Goal: Task Accomplishment & Management: Manage account settings

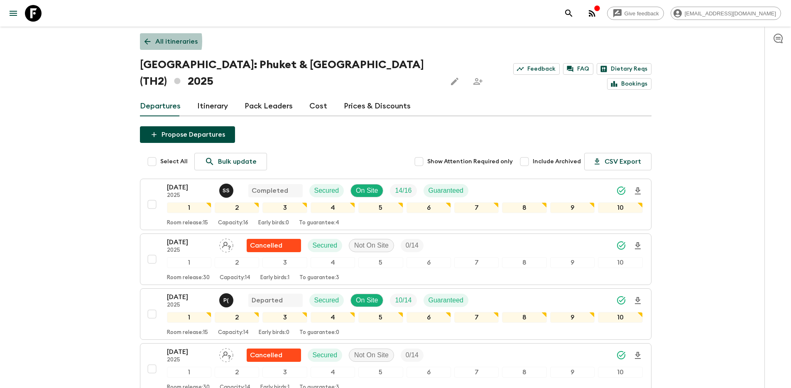
click at [146, 41] on icon at bounding box center [147, 42] width 6 height 6
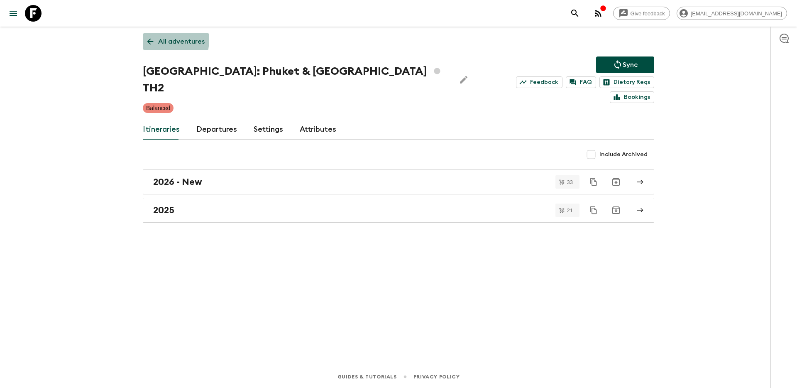
click at [151, 39] on icon at bounding box center [150, 41] width 9 height 9
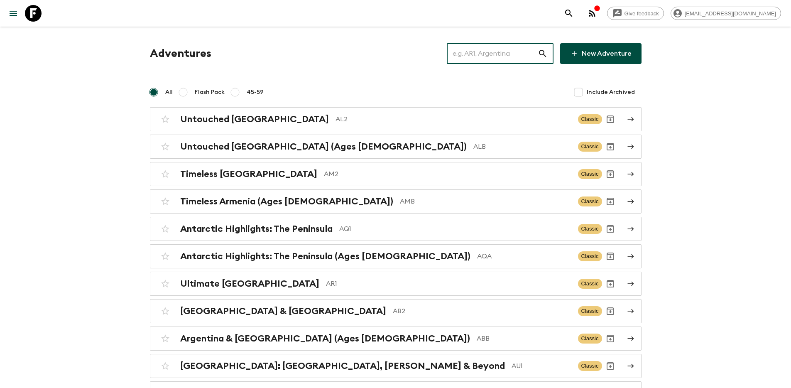
click at [511, 57] on input "text" at bounding box center [492, 53] width 91 height 23
paste input "AQ1_[DATE]"
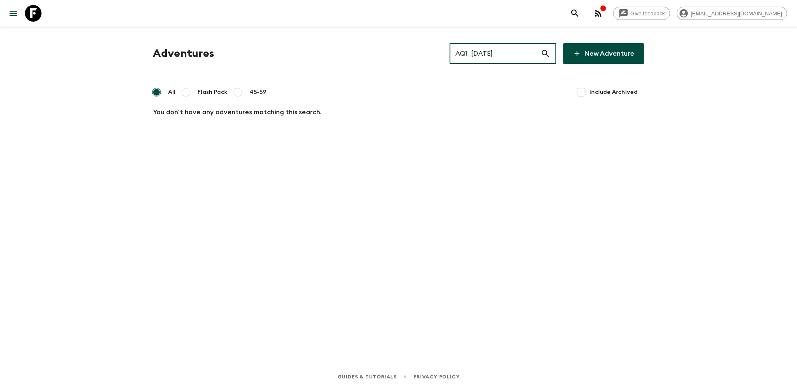
drag, startPoint x: 481, startPoint y: 54, endPoint x: 581, endPoint y: 56, distance: 99.7
click at [581, 56] on div "AQ1_[DATE] ​ New Adventure" at bounding box center [547, 53] width 195 height 21
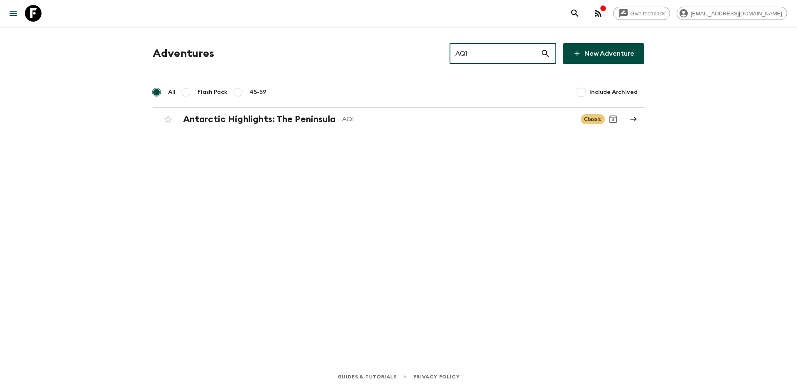
type input "AQ1"
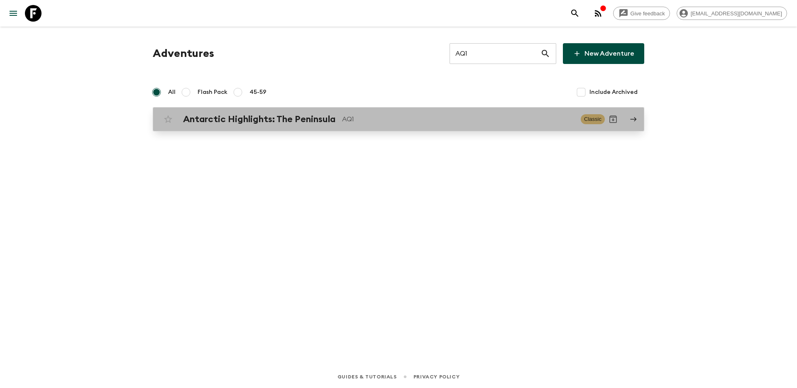
click at [397, 115] on p "AQ1" at bounding box center [458, 119] width 232 height 10
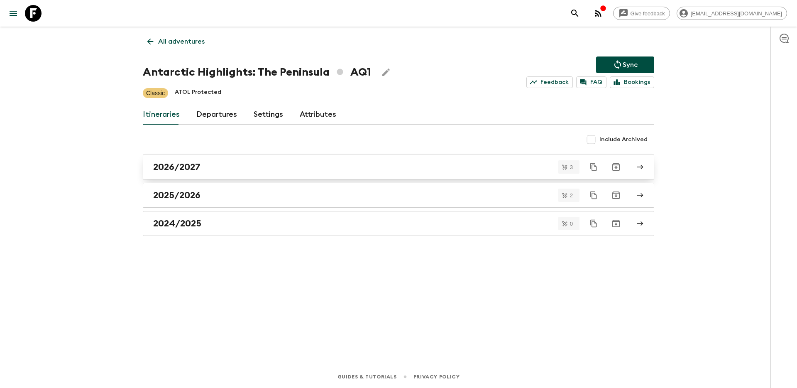
click at [234, 165] on div "2026/2027" at bounding box center [390, 167] width 475 height 11
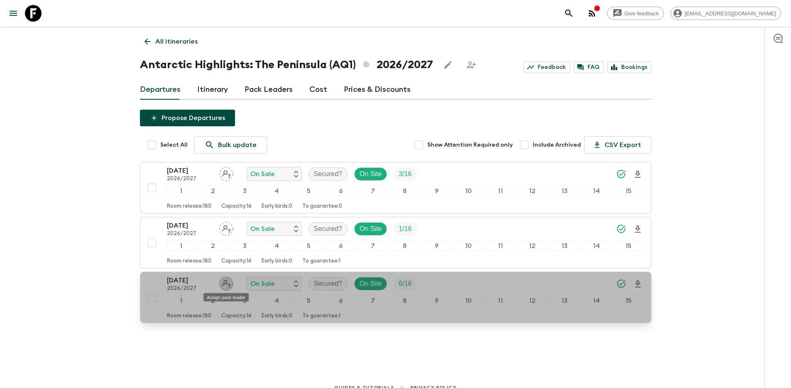
click at [223, 284] on icon "Assign pack leader" at bounding box center [226, 284] width 9 height 8
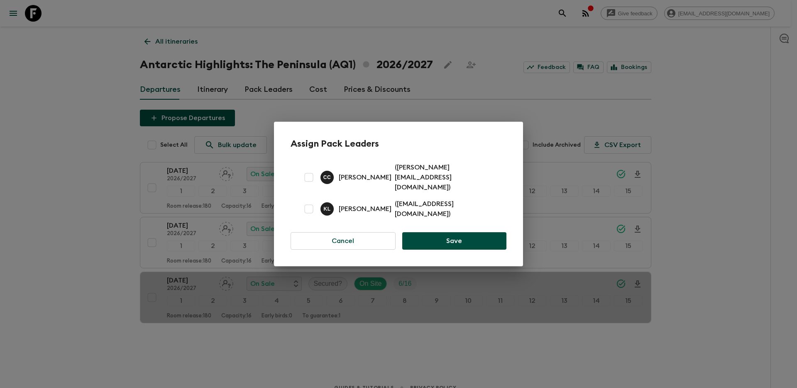
click at [92, 255] on div "Assign Pack Leaders C C [PERSON_NAME] ( [PERSON_NAME][EMAIL_ADDRESS][DOMAIN_NAM…" at bounding box center [398, 194] width 797 height 388
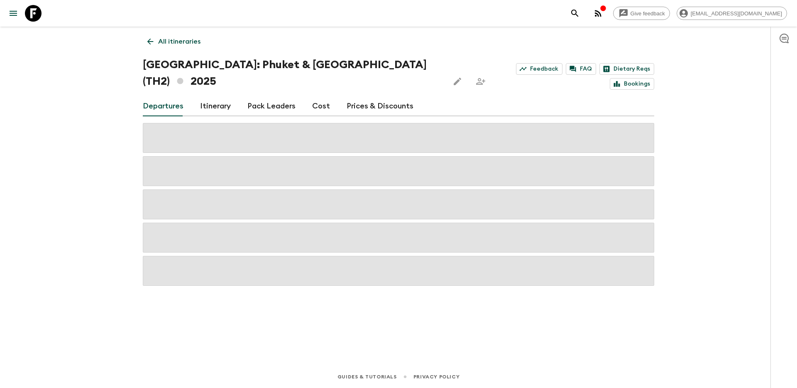
click at [220, 96] on link "Itinerary" at bounding box center [215, 106] width 31 height 20
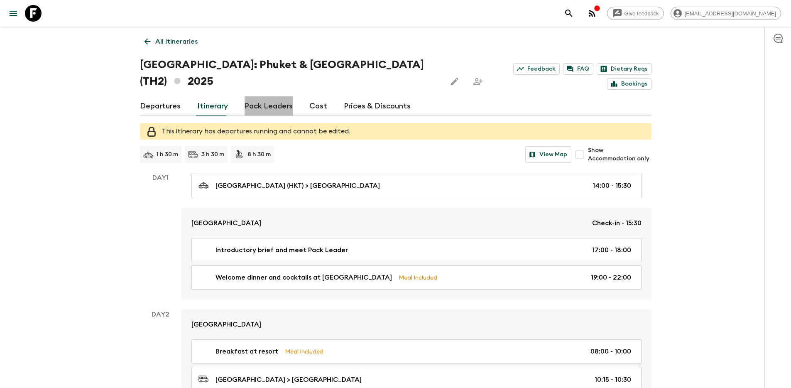
click at [278, 96] on link "Pack Leaders" at bounding box center [269, 106] width 48 height 20
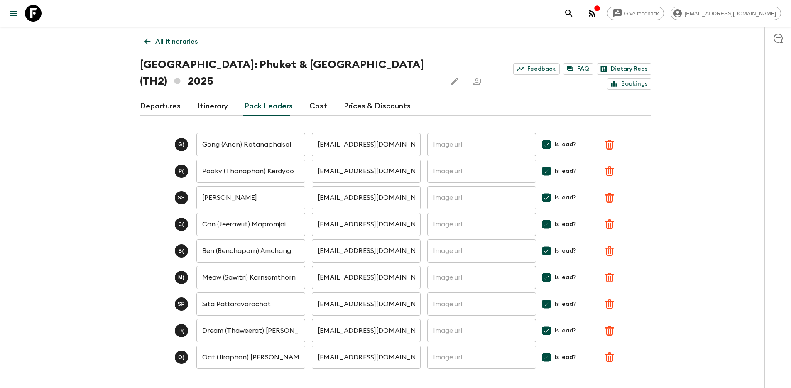
click at [184, 141] on p "G (" at bounding box center [181, 144] width 6 height 7
click at [181, 141] on p "G (" at bounding box center [181, 144] width 6 height 7
click at [197, 96] on link "Itinerary" at bounding box center [212, 106] width 31 height 20
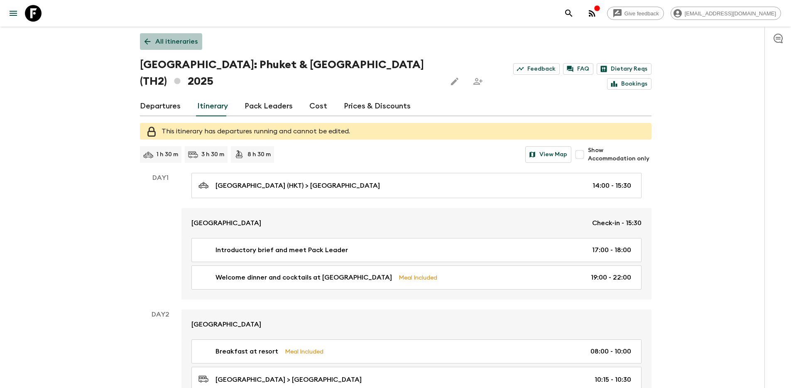
click at [157, 47] on link "All itineraries" at bounding box center [171, 41] width 62 height 17
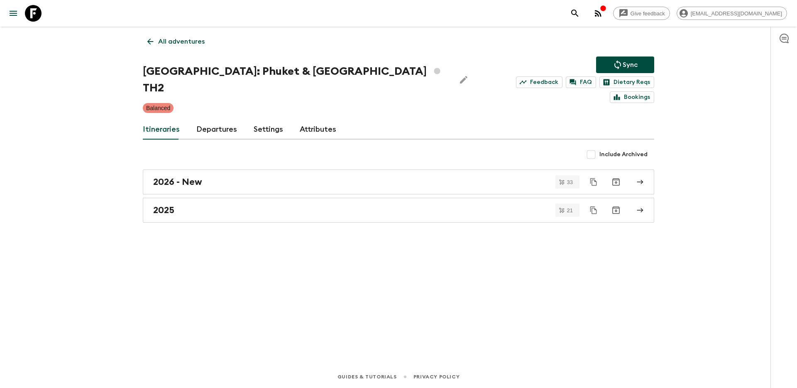
click at [170, 29] on div "All adventures Thailand: Phuket & Andaman Coast TH2 Sync Feedback FAQ Dietary R…" at bounding box center [398, 185] width 531 height 316
click at [167, 39] on p "All adventures" at bounding box center [181, 42] width 46 height 10
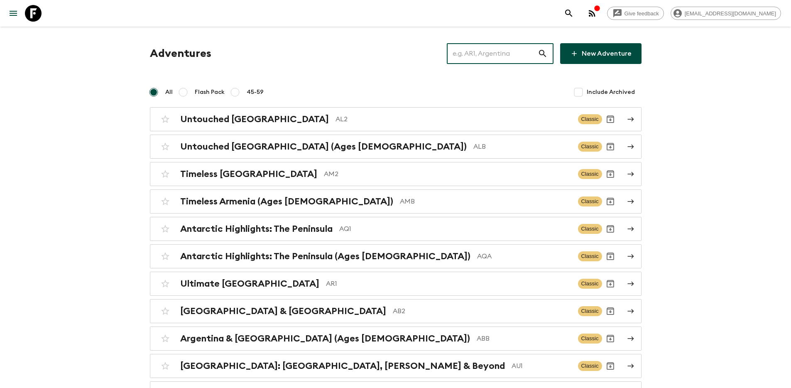
click at [515, 59] on input "text" at bounding box center [492, 53] width 91 height 23
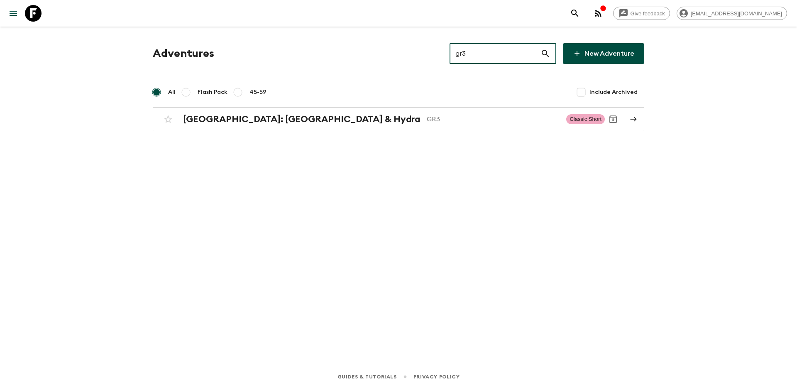
type input "gr3"
click at [395, 100] on div "Adventures gr3 ​ New Adventure All Flash Pack 45-59 Include Archived Greece: At…" at bounding box center [398, 87] width 511 height 88
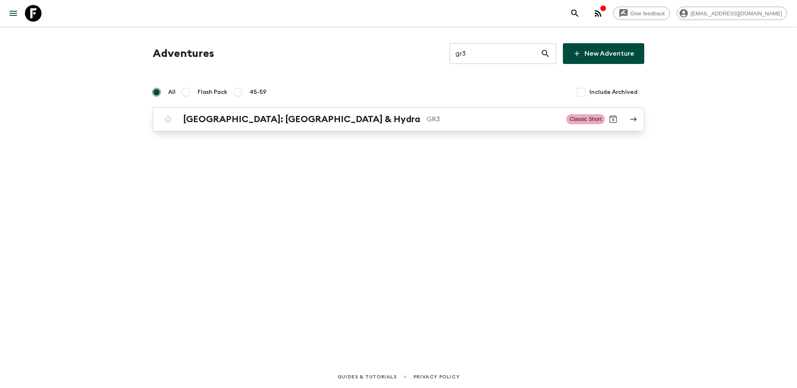
click at [427, 117] on p "GR3" at bounding box center [493, 119] width 133 height 10
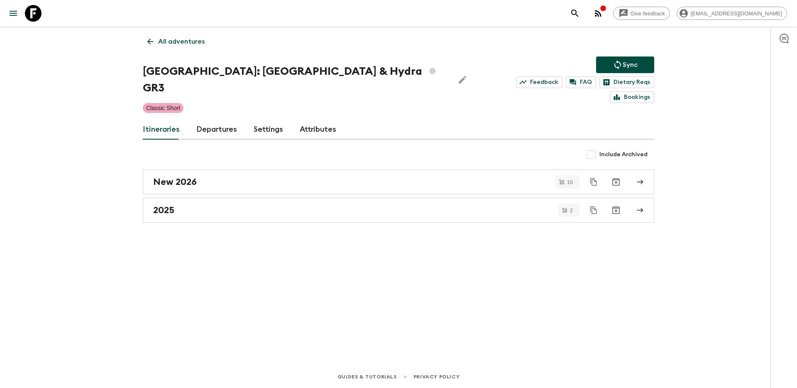
click at [218, 120] on link "Departures" at bounding box center [216, 130] width 41 height 20
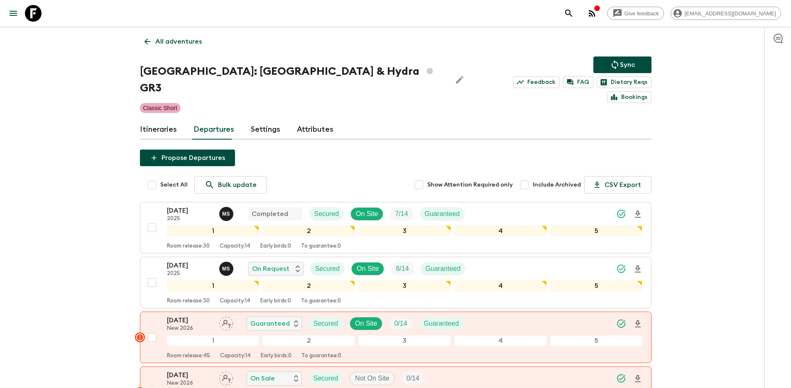
scroll to position [164, 0]
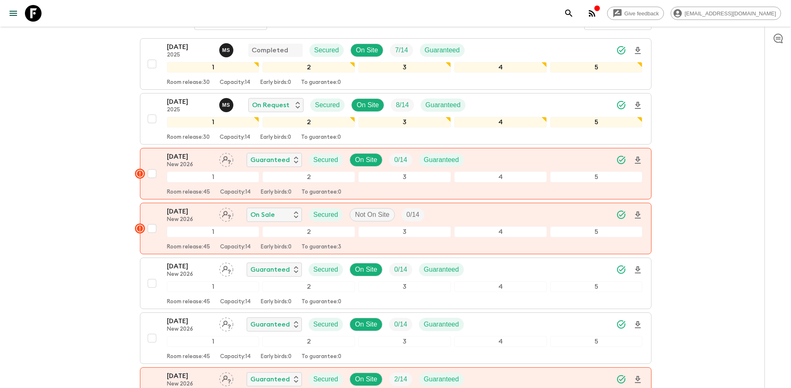
click at [60, 157] on div "Give feedback nick.c@flashpack.com All adventures Greece: Athens & Hydra GR3 Sy…" at bounding box center [395, 302] width 791 height 932
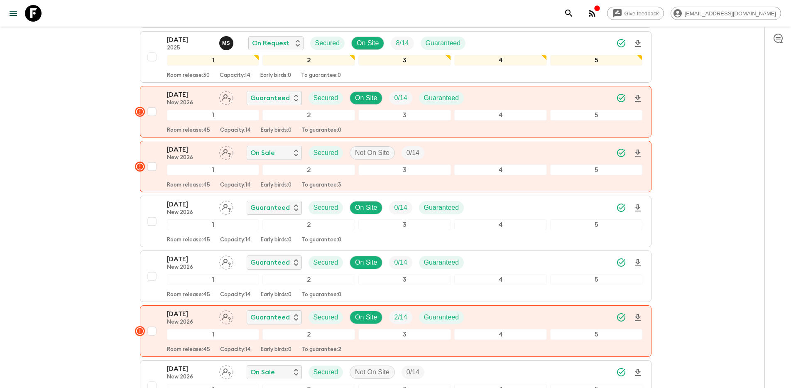
scroll to position [7, 0]
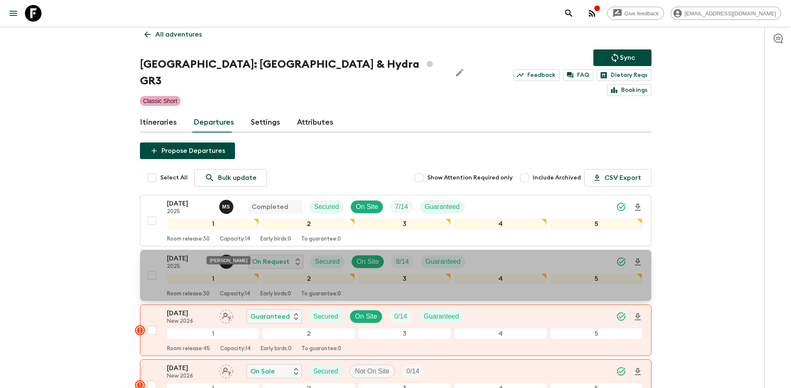
click at [223, 258] on p "M S" at bounding box center [226, 261] width 8 height 7
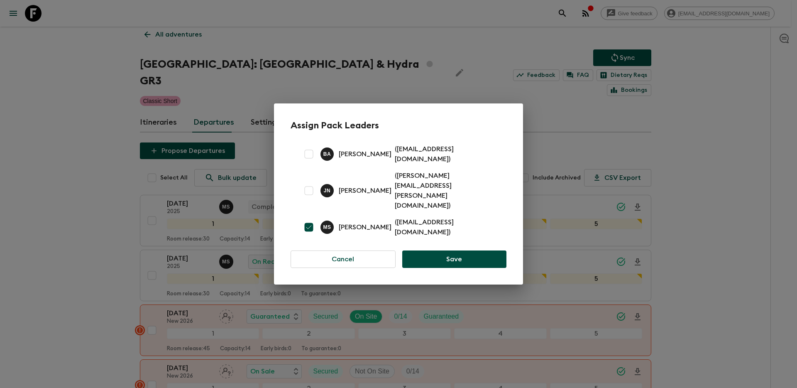
click at [400, 217] on p "( mag15s@gmail.com )" at bounding box center [446, 227] width 102 height 20
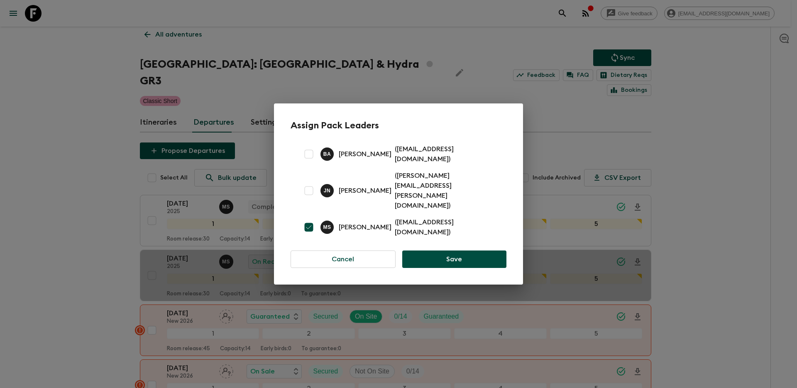
click at [452, 217] on p "( mag15s@gmail.com )" at bounding box center [446, 227] width 102 height 20
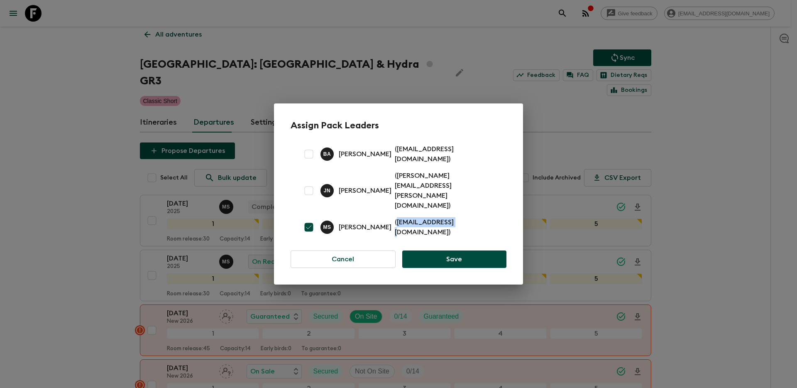
drag, startPoint x: 458, startPoint y: 216, endPoint x: 398, endPoint y: 216, distance: 60.6
click at [398, 217] on p "( mag15s@gmail.com )" at bounding box center [446, 227] width 102 height 20
copy p "mag15s@gmail.com"
click at [707, 141] on div "Assign Pack Leaders B A Byron Anderson ( bw.anderson08@gmail.com ) J N Janita N…" at bounding box center [398, 194] width 797 height 388
